Goal: Information Seeking & Learning: Understand process/instructions

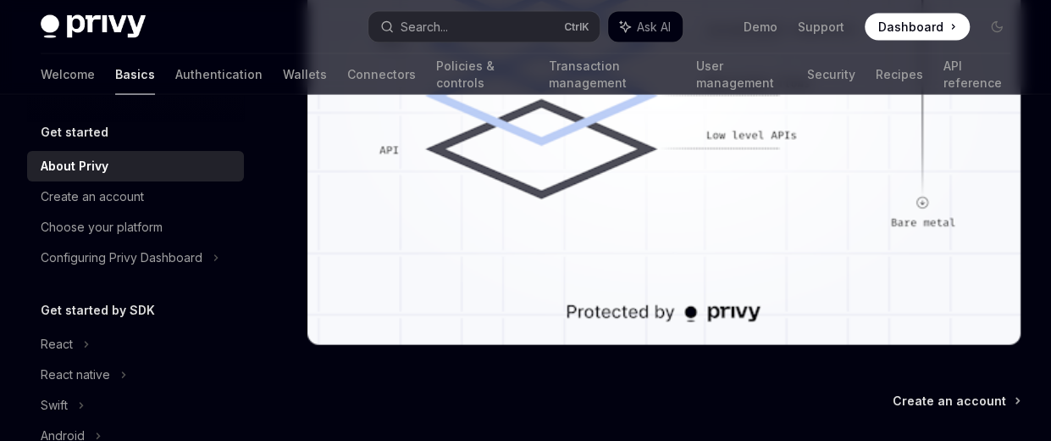
scroll to position [1730, 0]
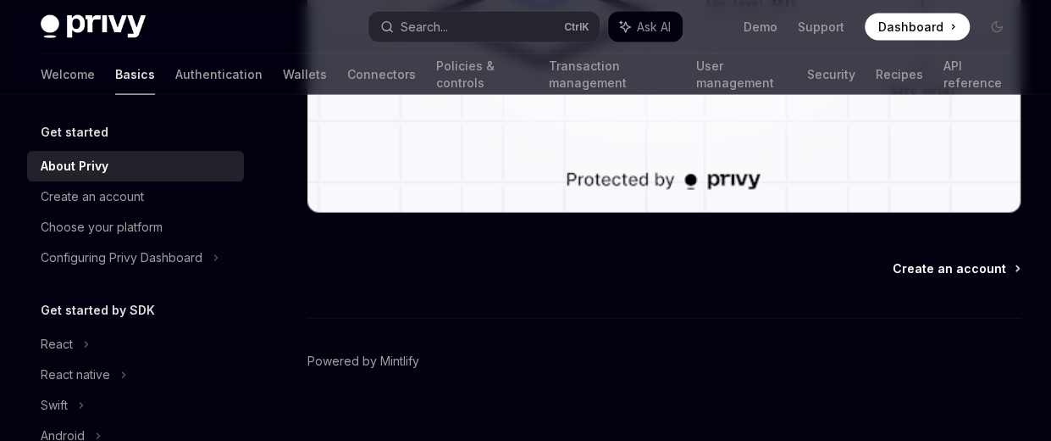
click at [920, 260] on span "Create an account" at bounding box center [950, 268] width 114 height 17
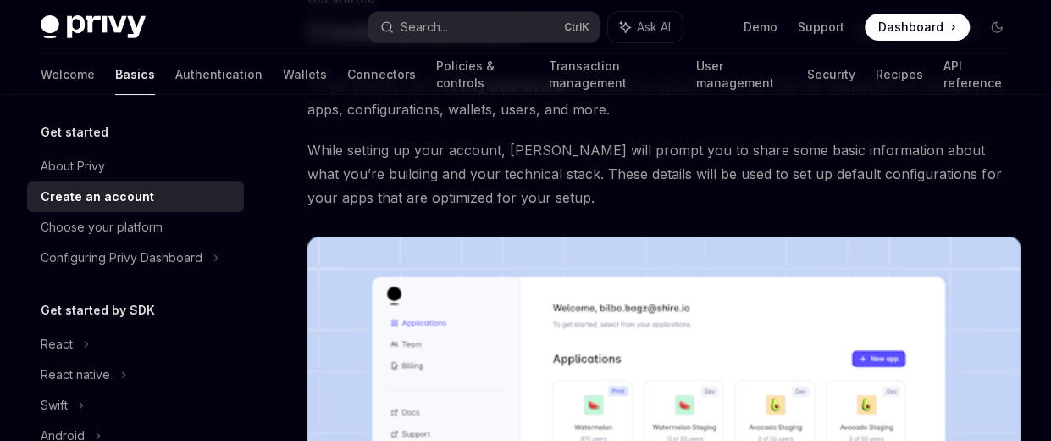
scroll to position [145, 0]
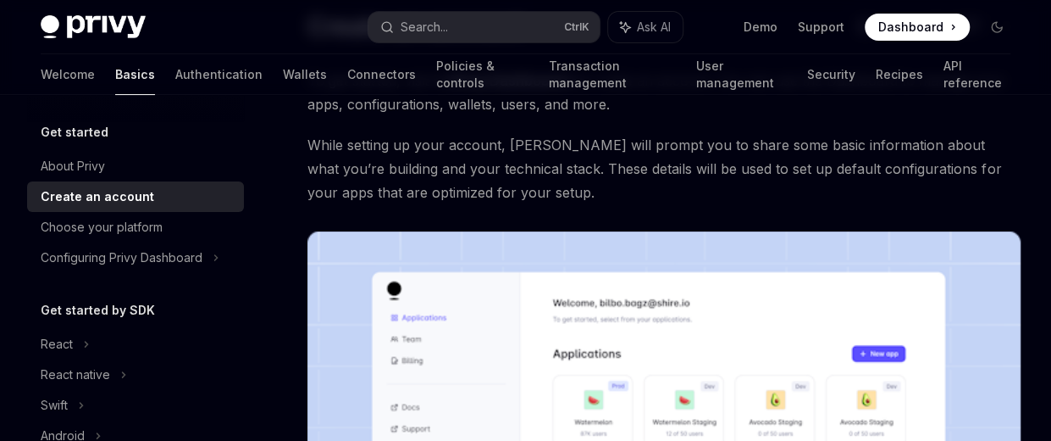
click at [735, 206] on div "To get started, visit the Privy Dashboard and create an account. You can use th…" at bounding box center [664, 405] width 713 height 673
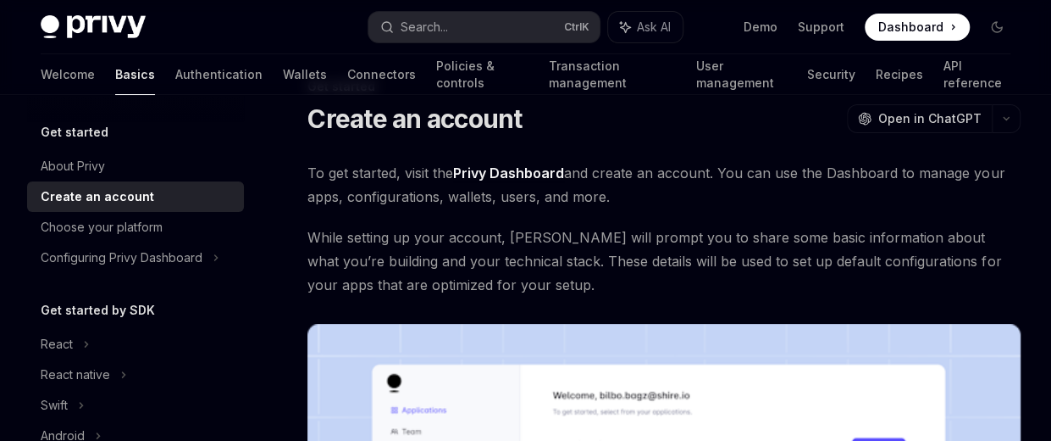
scroll to position [52, 0]
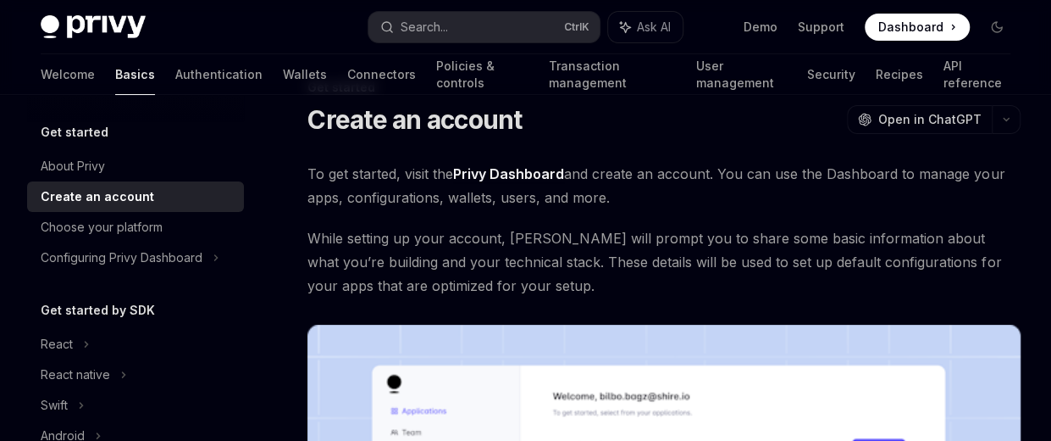
click at [513, 260] on span "While setting up your account, [PERSON_NAME] will prompt you to share some basi…" at bounding box center [664, 261] width 713 height 71
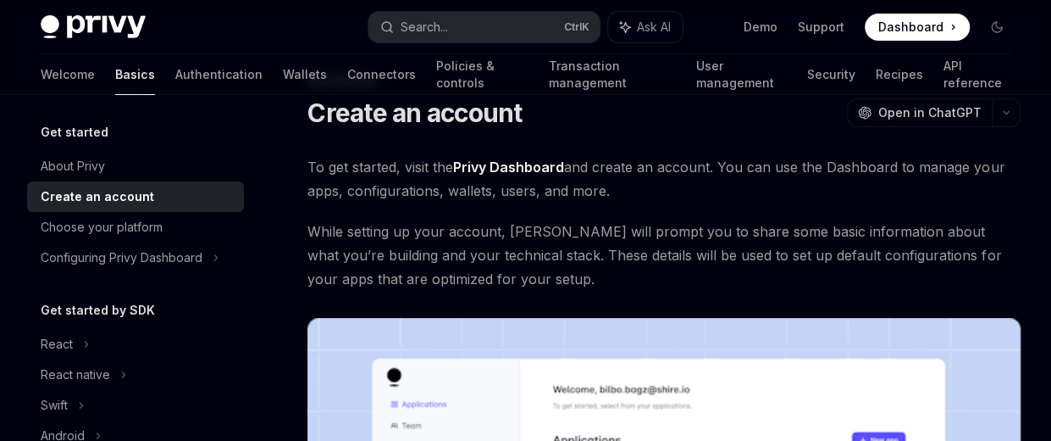
scroll to position [53, 0]
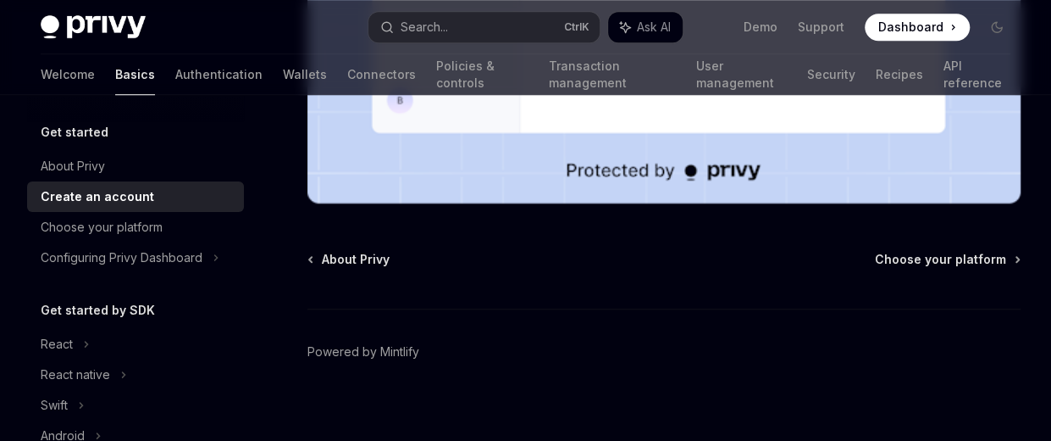
scroll to position [696, 0]
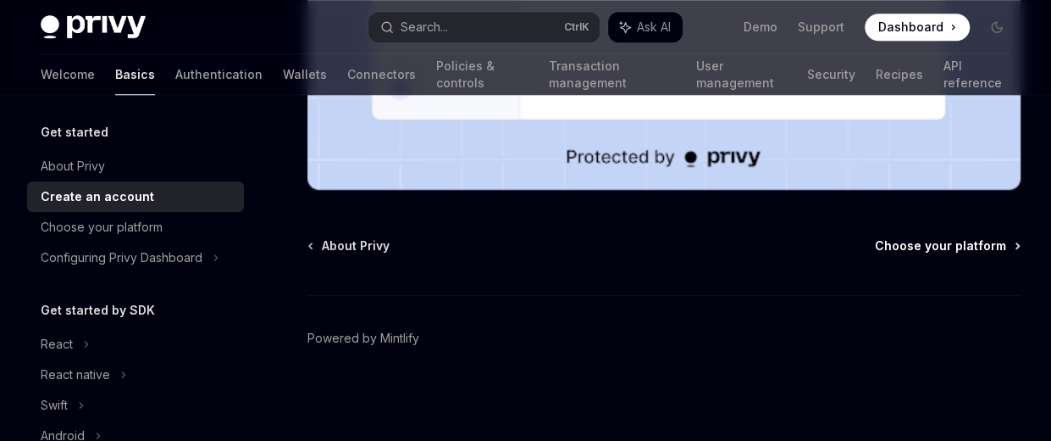
click at [929, 247] on span "Choose your platform" at bounding box center [940, 245] width 131 height 17
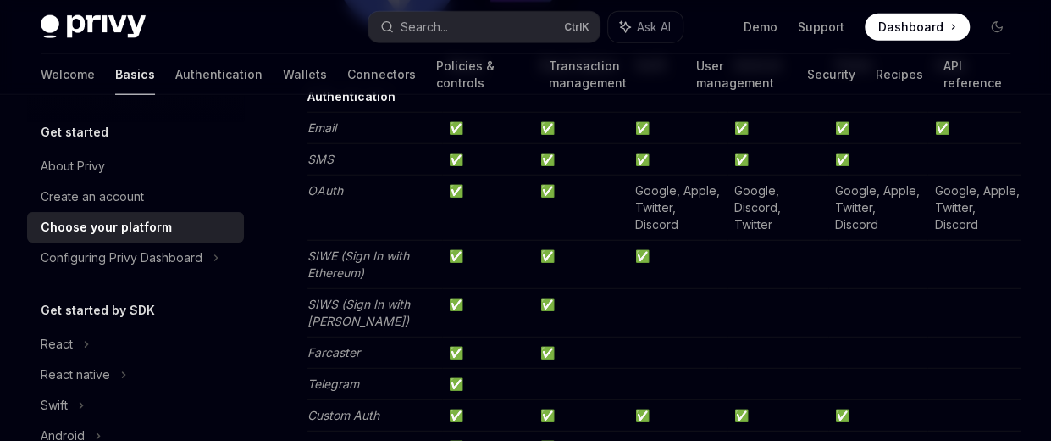
scroll to position [2028, 0]
drag, startPoint x: 349, startPoint y: 252, endPoint x: 371, endPoint y: 269, distance: 27.8
click at [371, 269] on td "SIWE (Sign In with Ethereum)" at bounding box center [375, 263] width 135 height 48
drag, startPoint x: 371, startPoint y: 269, endPoint x: 344, endPoint y: 250, distance: 32.9
click at [344, 250] on em "SIWE (Sign In with Ethereum)" at bounding box center [359, 262] width 102 height 31
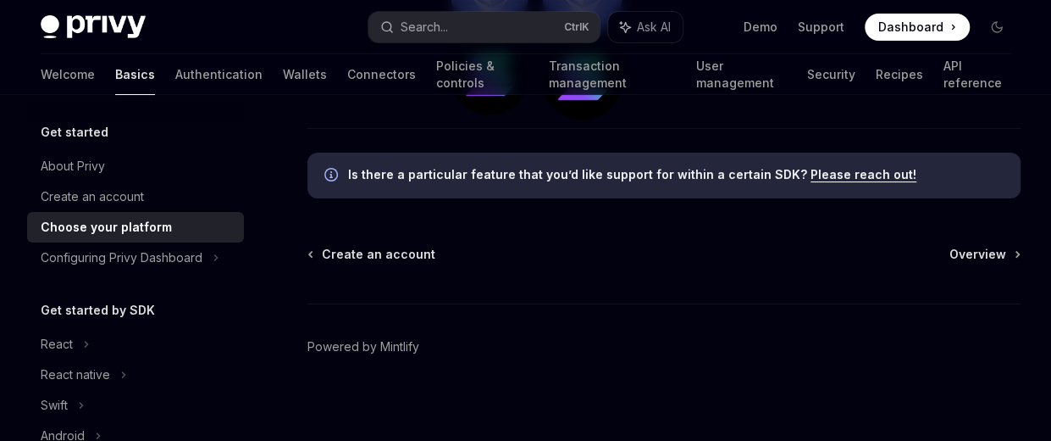
scroll to position [6373, 0]
click at [963, 258] on span "Overview" at bounding box center [978, 253] width 57 height 17
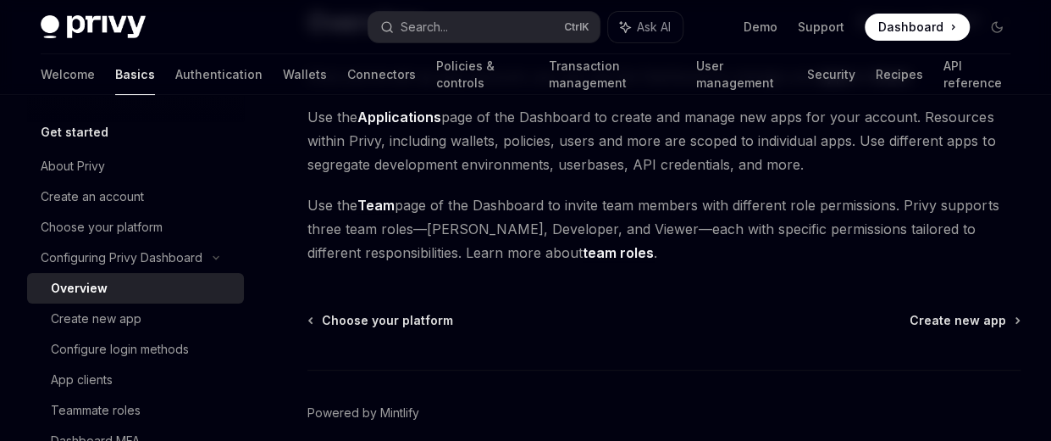
scroll to position [150, 0]
click at [124, 317] on div "Create new app" at bounding box center [96, 318] width 91 height 20
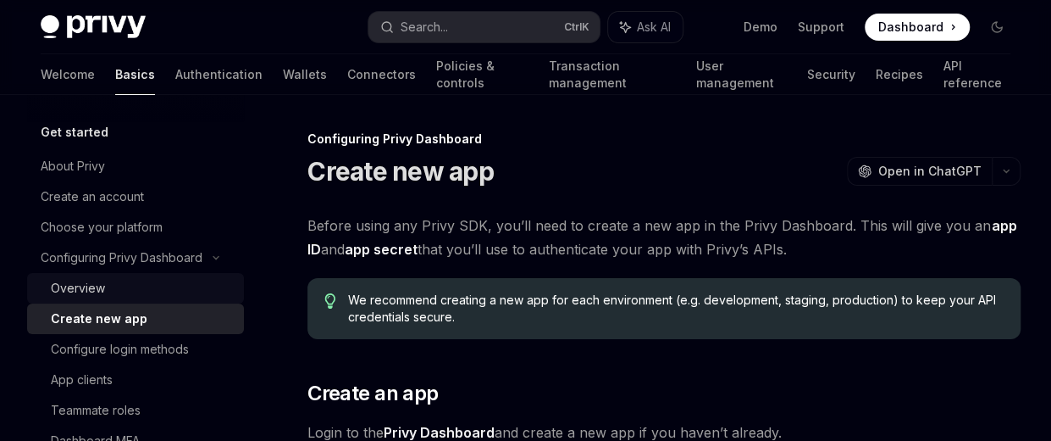
click at [110, 290] on div "Overview" at bounding box center [142, 288] width 183 height 20
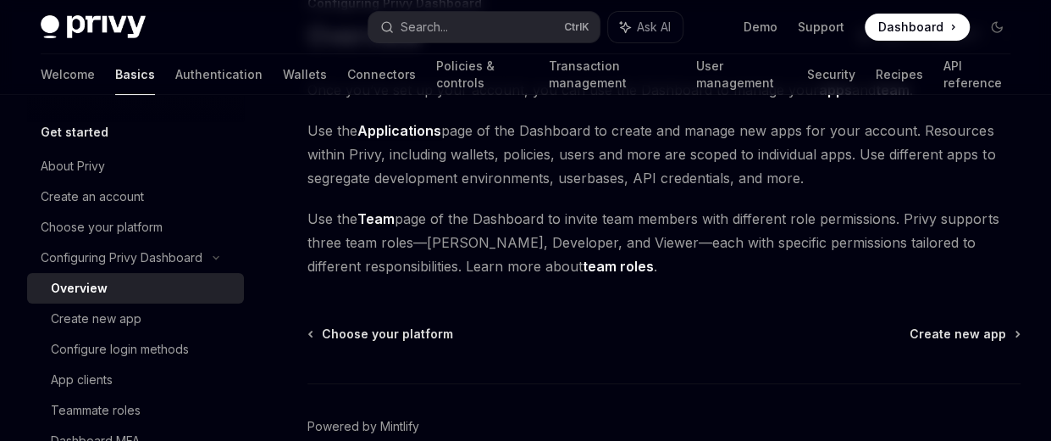
scroll to position [224, 0]
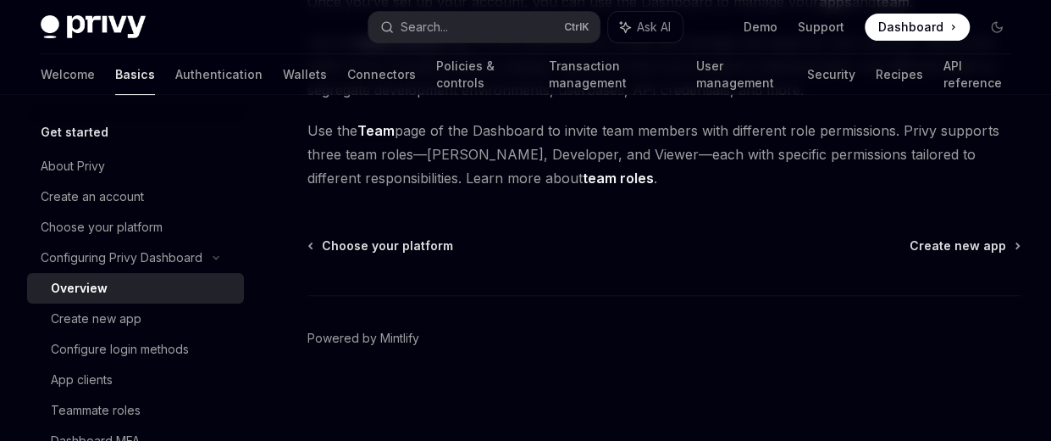
click at [914, 237] on div "Choose your platform Create new app" at bounding box center [664, 245] width 713 height 17
click at [936, 250] on span "Create new app" at bounding box center [958, 245] width 97 height 17
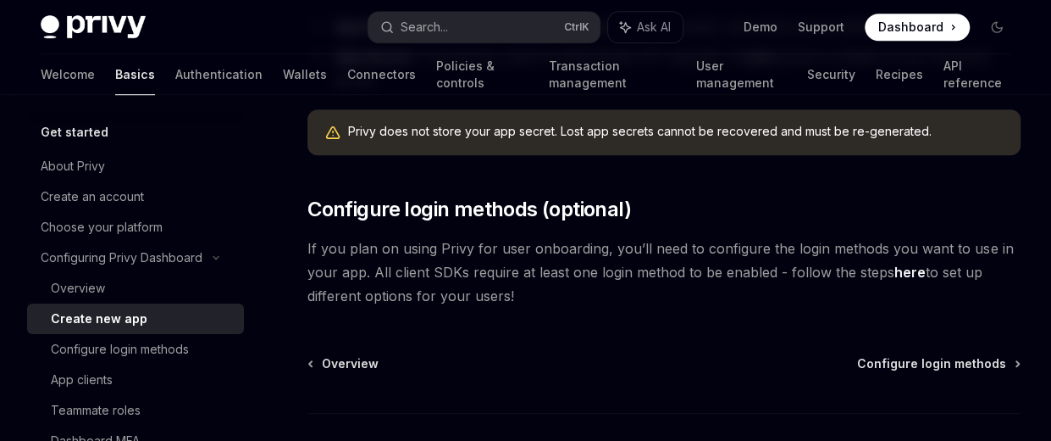
scroll to position [591, 0]
click at [903, 275] on link "here" at bounding box center [910, 273] width 31 height 18
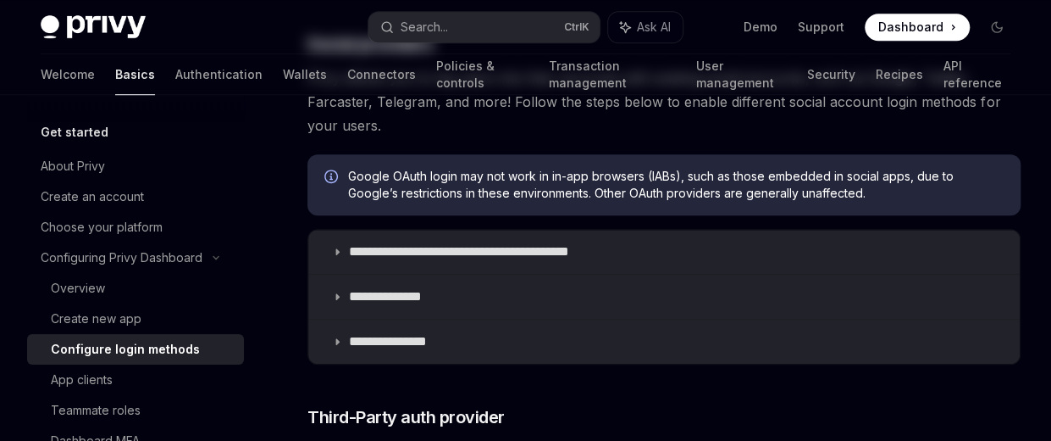
type textarea "*"
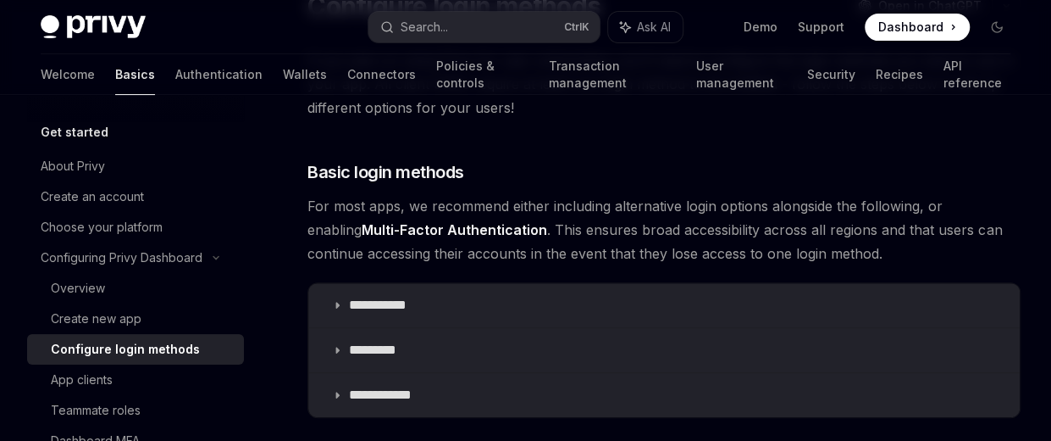
scroll to position [167, 0]
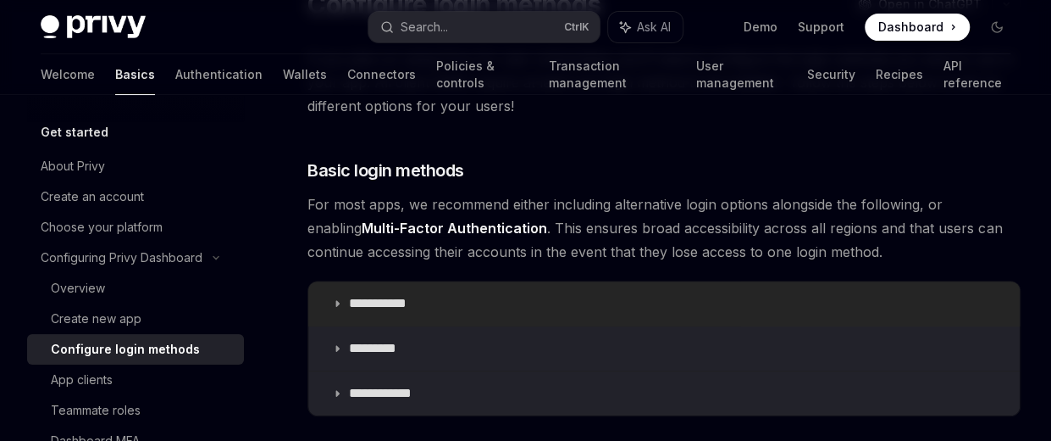
click at [346, 304] on summary "**********" at bounding box center [664, 303] width 712 height 44
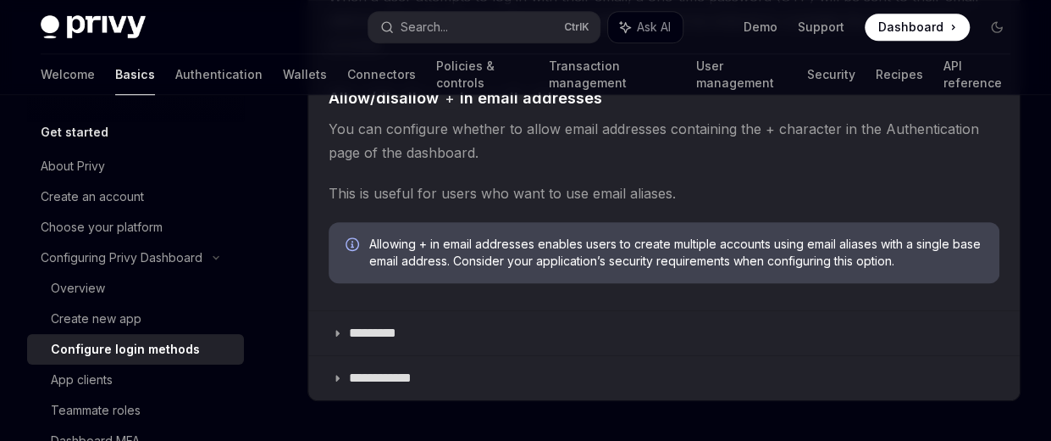
scroll to position [624, 0]
click at [344, 323] on summary "*********" at bounding box center [664, 332] width 712 height 44
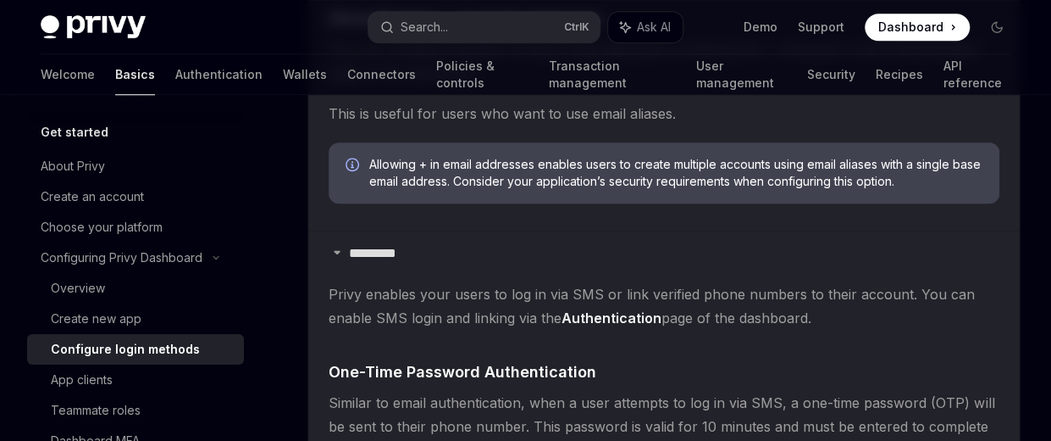
scroll to position [704, 0]
